Goal: Task Accomplishment & Management: Use online tool/utility

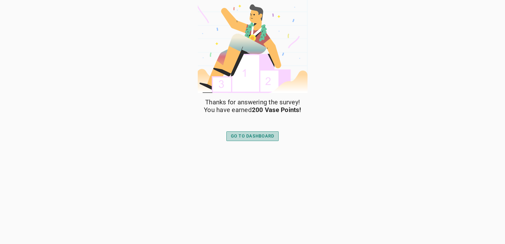
click at [260, 137] on div "GO TO DASHBOARD" at bounding box center [252, 136] width 43 height 6
click at [266, 136] on div "GO TO DASHBOARD" at bounding box center [252, 136] width 43 height 6
